Goal: Navigation & Orientation: Find specific page/section

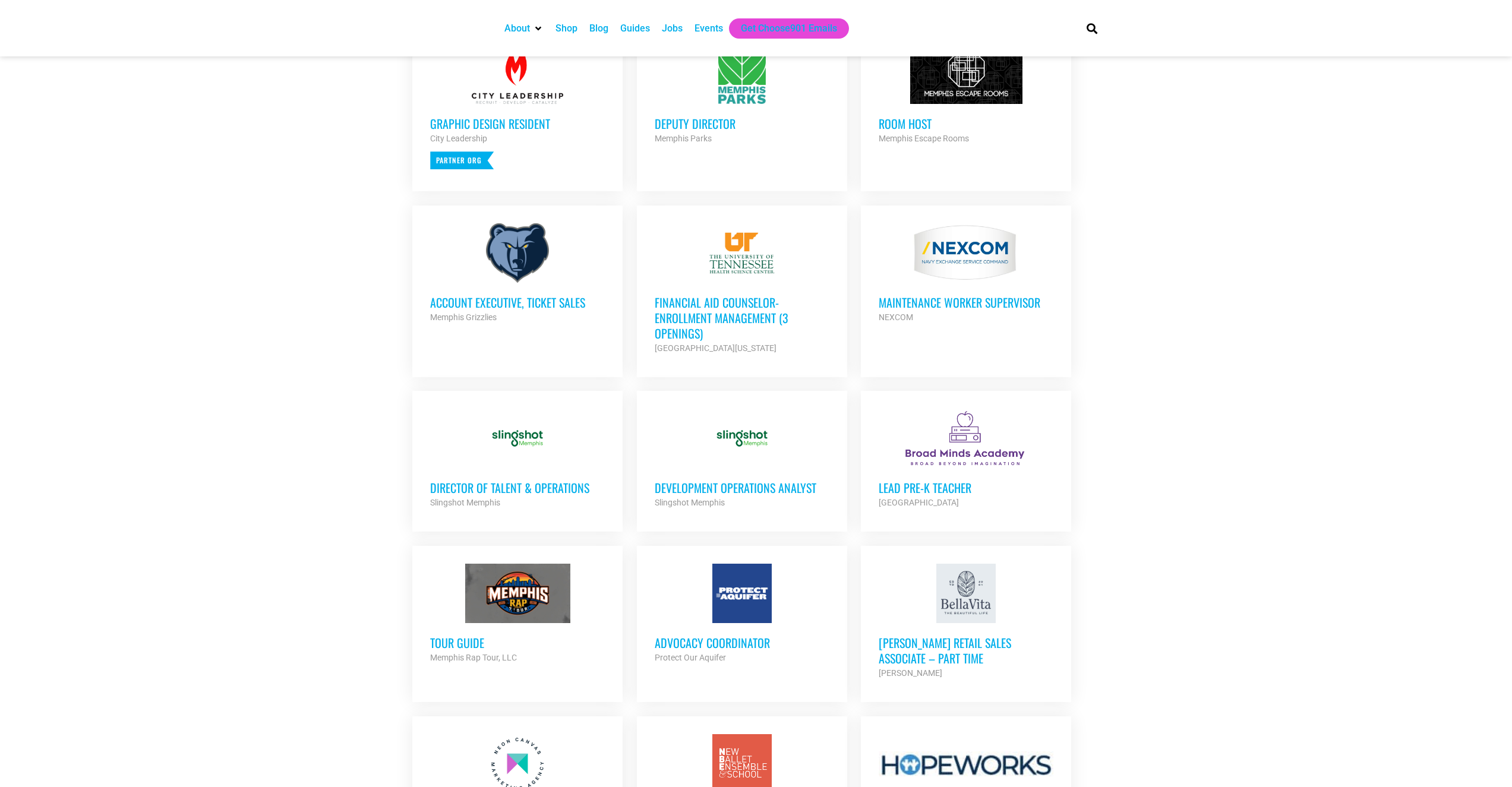
scroll to position [458, 0]
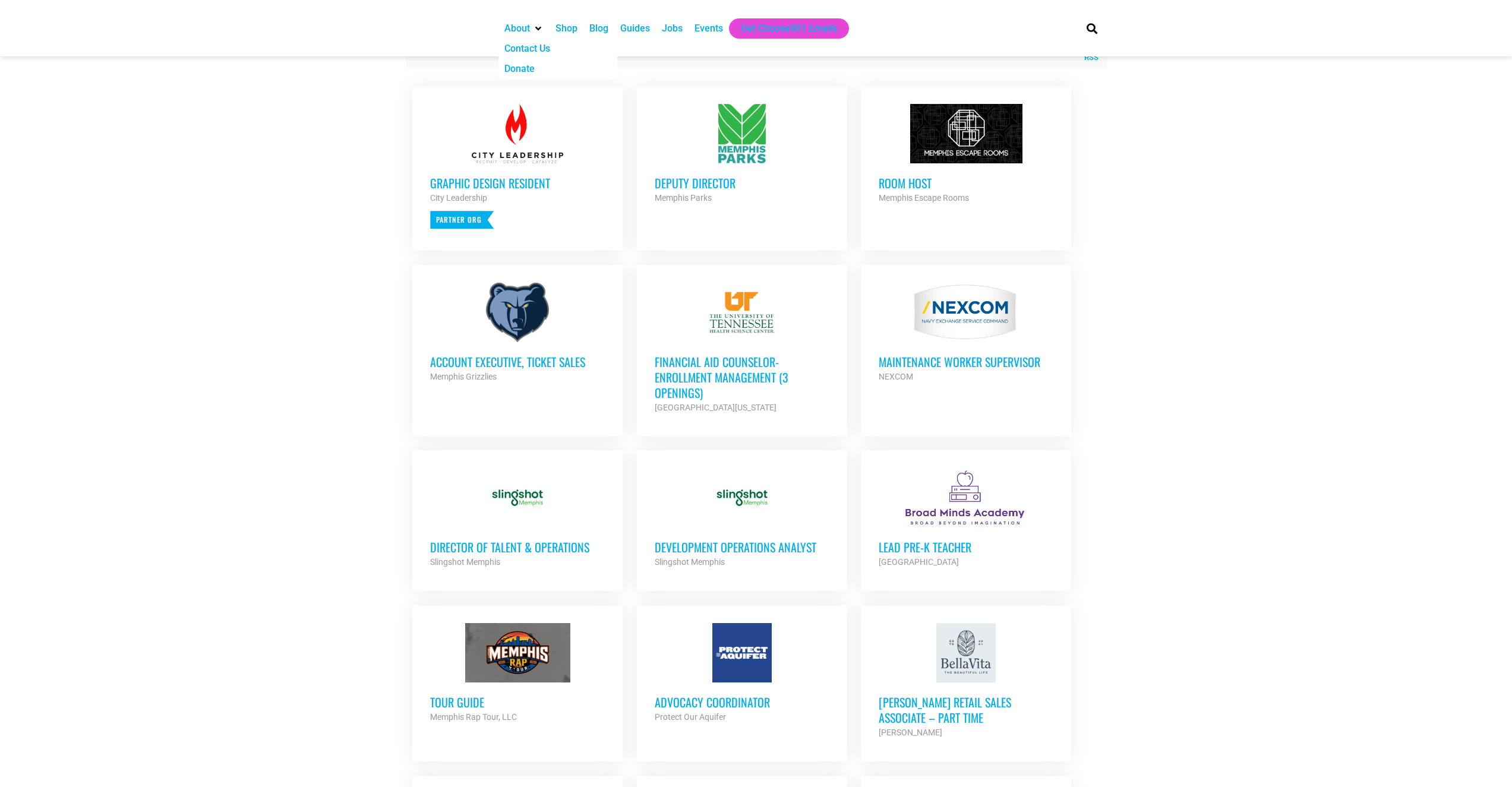
click at [519, 31] on div "About" at bounding box center [517, 28] width 26 height 14
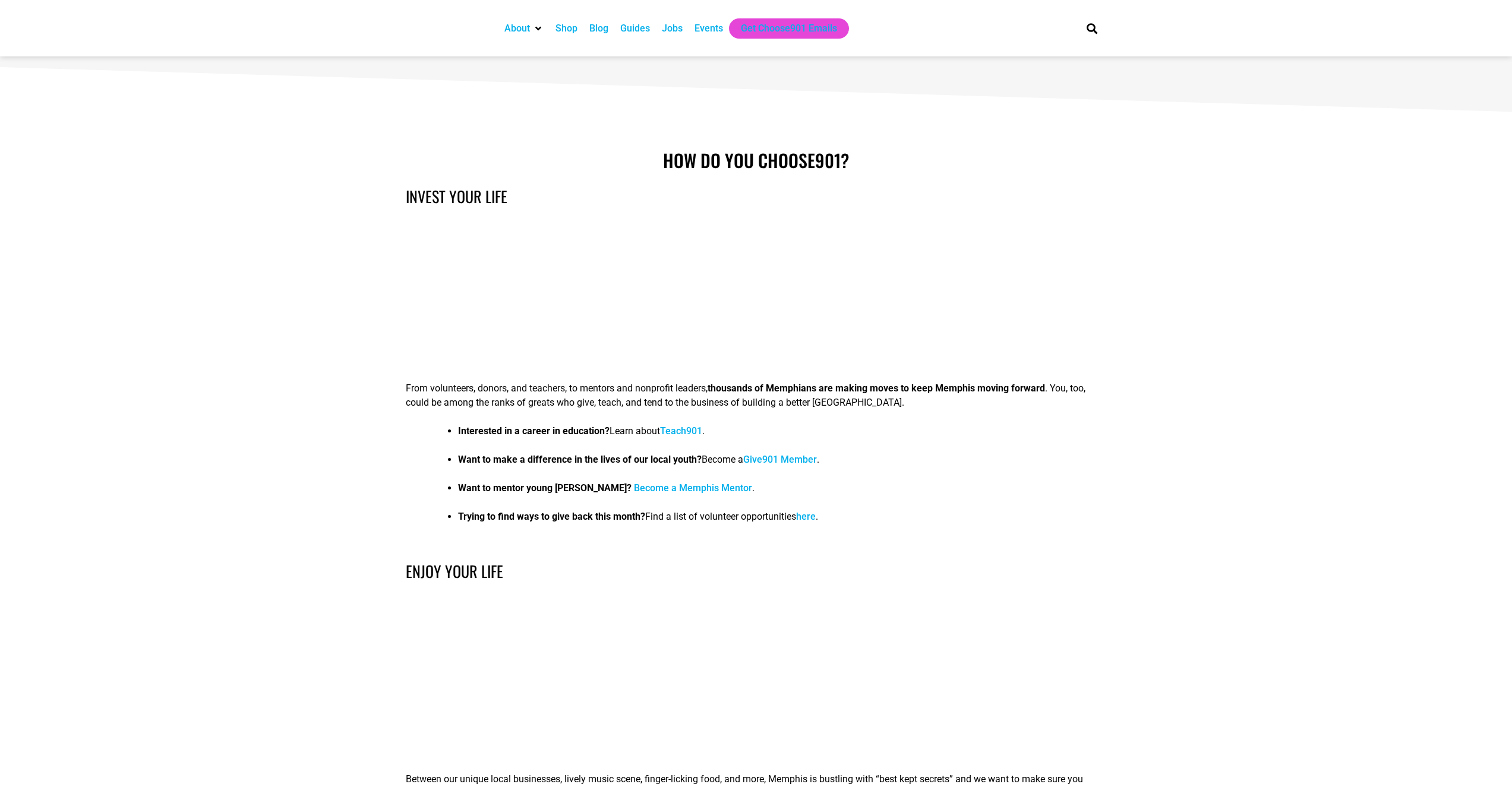
scroll to position [859, 0]
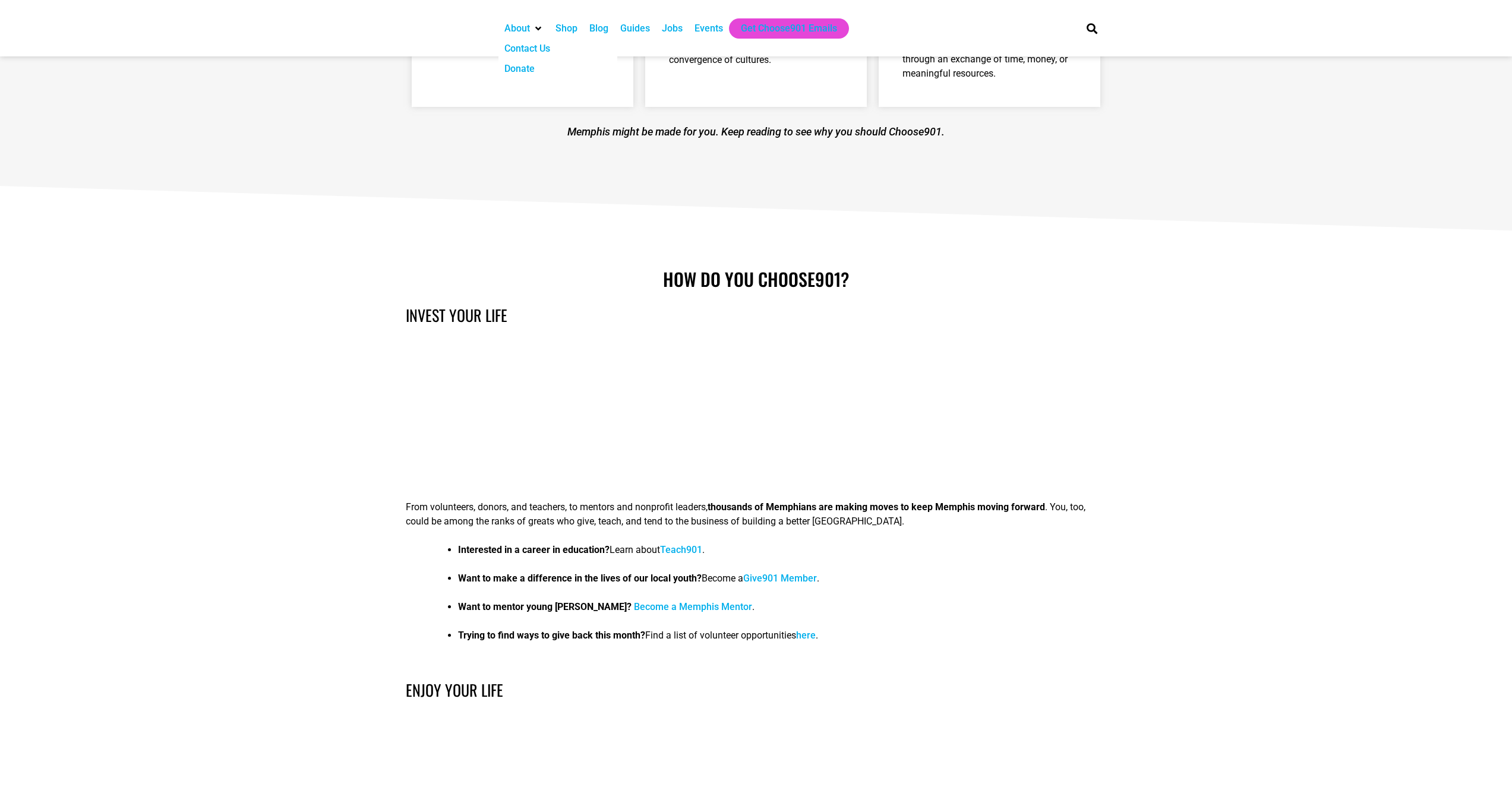
click at [527, 26] on div "About" at bounding box center [517, 28] width 26 height 14
